Goal: Task Accomplishment & Management: Complete application form

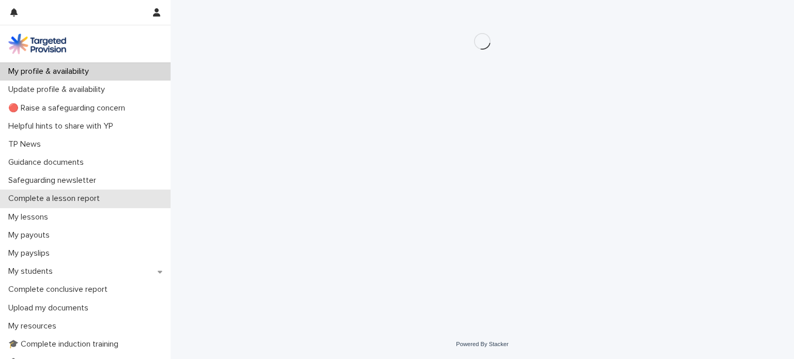
click at [44, 200] on p "Complete a lesson report" at bounding box center [56, 199] width 104 height 10
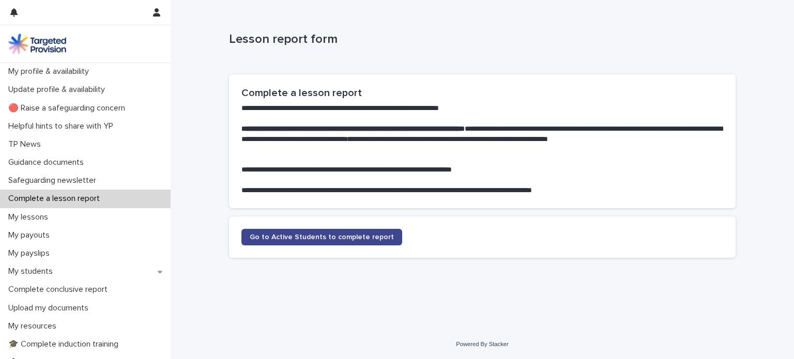
click at [298, 237] on span "Go to Active Students to complete report" at bounding box center [322, 237] width 144 height 7
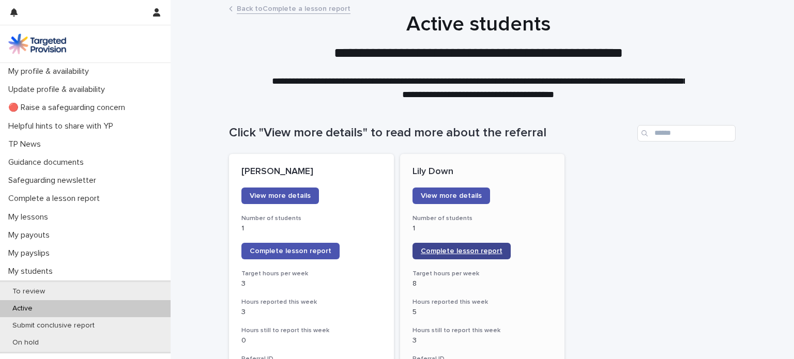
click at [441, 252] on span "Complete lesson report" at bounding box center [462, 251] width 82 height 7
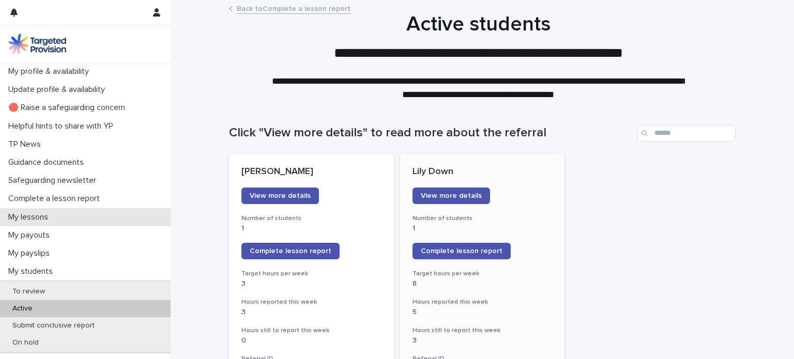
click at [39, 215] on p "My lessons" at bounding box center [30, 218] width 52 height 10
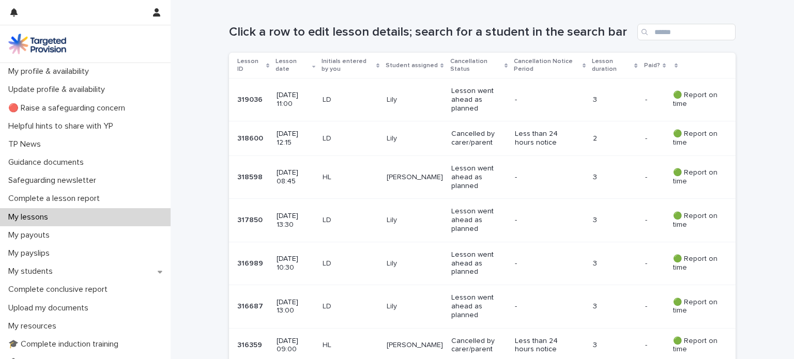
scroll to position [195, 0]
